Goal: Task Accomplishment & Management: Use online tool/utility

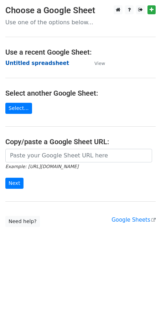
click at [35, 64] on strong "Untitled spreadsheet" at bounding box center [37, 63] width 64 height 6
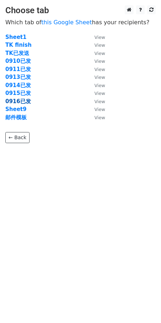
click at [21, 100] on strong "0916已发" at bounding box center [18, 101] width 26 height 6
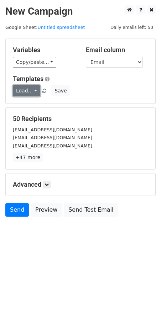
click at [25, 92] on link "Load..." at bounding box center [26, 90] width 27 height 11
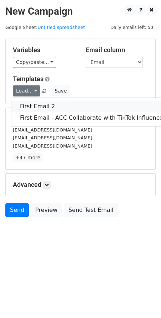
click at [42, 106] on link "First Email 2" at bounding box center [92, 106] width 163 height 11
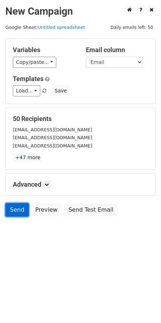
click at [16, 213] on link "Send" at bounding box center [17, 210] width 24 height 14
